Goal: Navigation & Orientation: Understand site structure

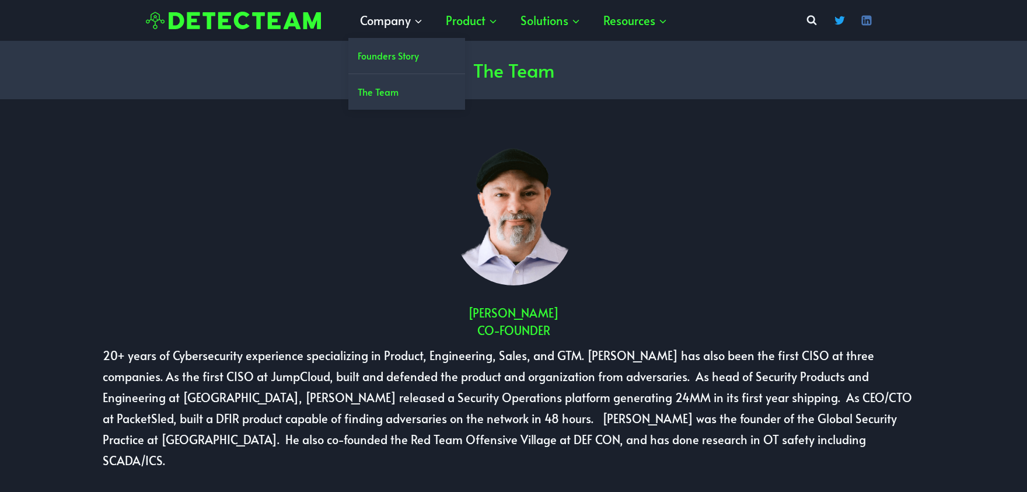
click at [416, 15] on span "Expand" at bounding box center [418, 20] width 11 height 11
click at [370, 93] on link "The Team" at bounding box center [406, 92] width 117 height 36
click at [243, 23] on img at bounding box center [233, 21] width 175 height 18
